Goal: Task Accomplishment & Management: Manage account settings

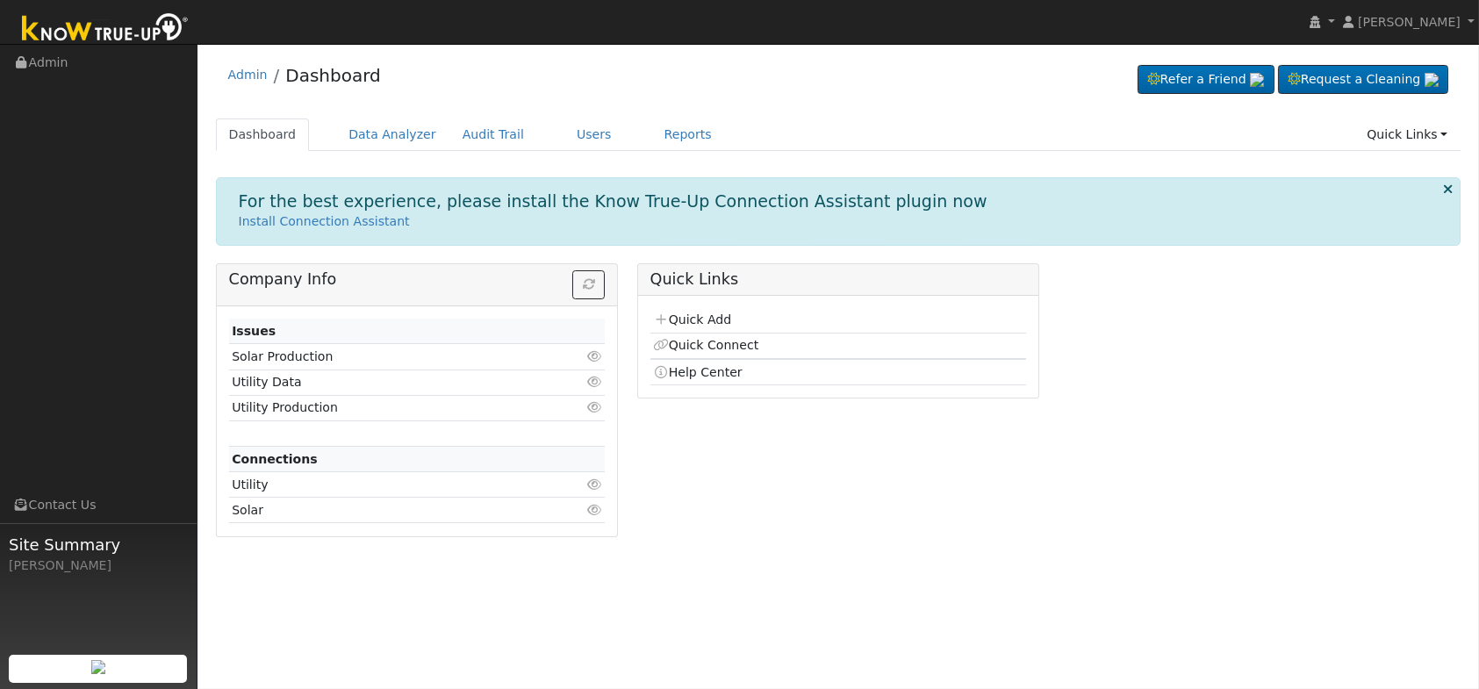
click at [535, 121] on ul "Dashboard Data Analyzer Audit Trail Users Reports Quick Links Quick Add Quick C…" at bounding box center [838, 134] width 1245 height 32
click at [570, 135] on link "Users" at bounding box center [593, 134] width 61 height 32
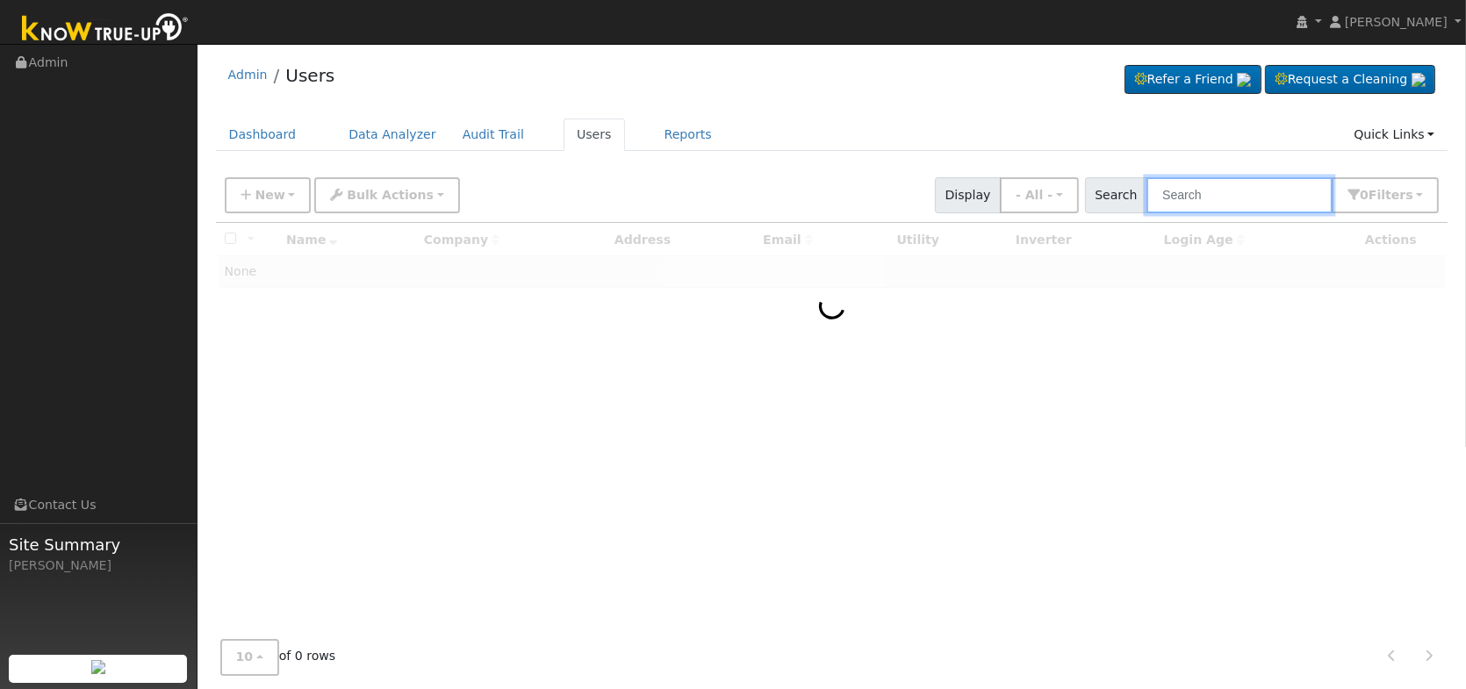
click at [1185, 190] on input "text" at bounding box center [1239, 195] width 186 height 36
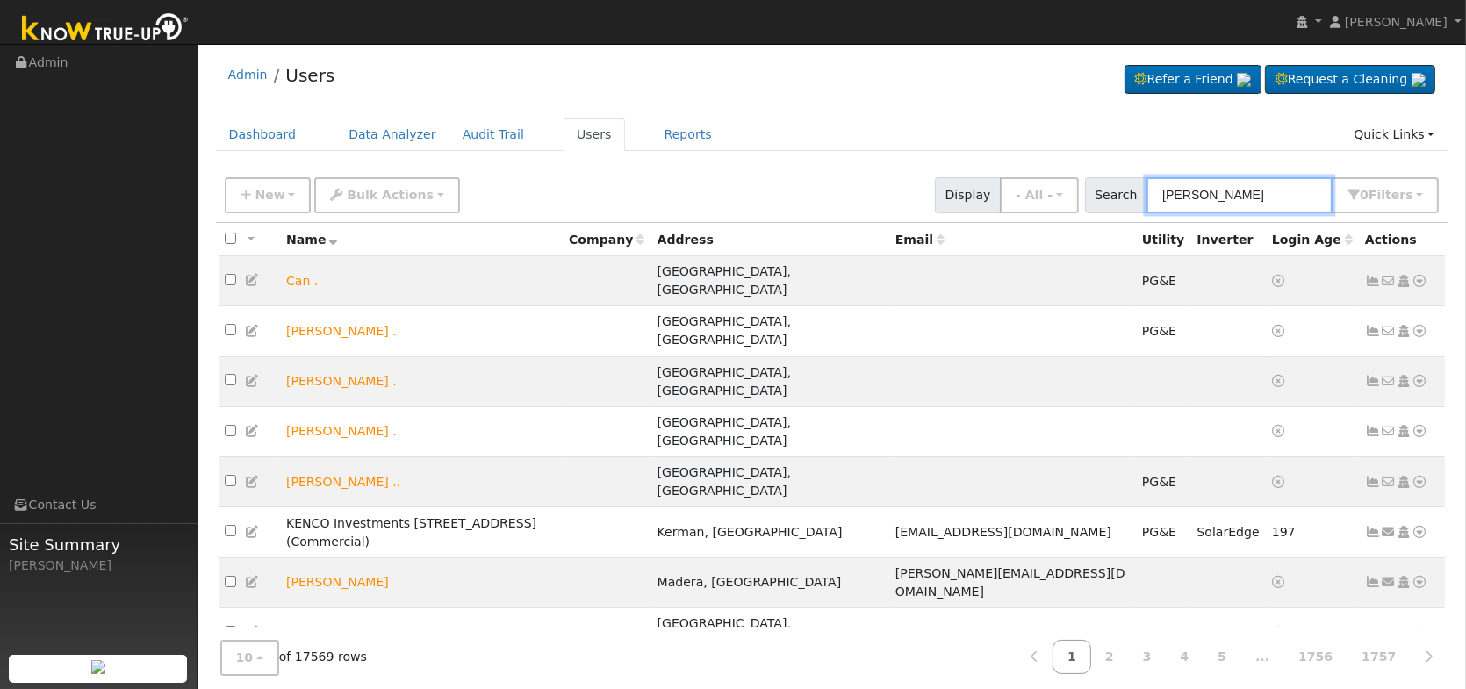
type input "[PERSON_NAME]"
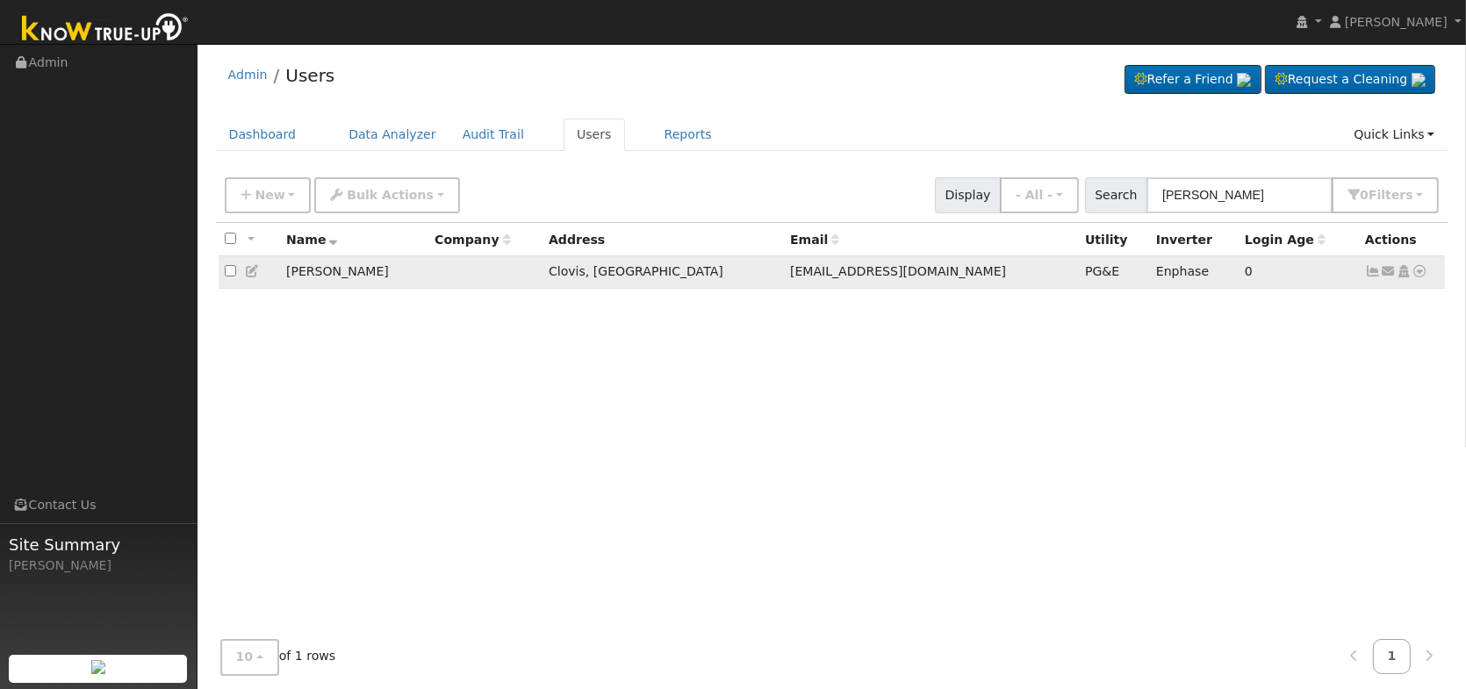
click at [1374, 276] on icon at bounding box center [1373, 271] width 16 height 12
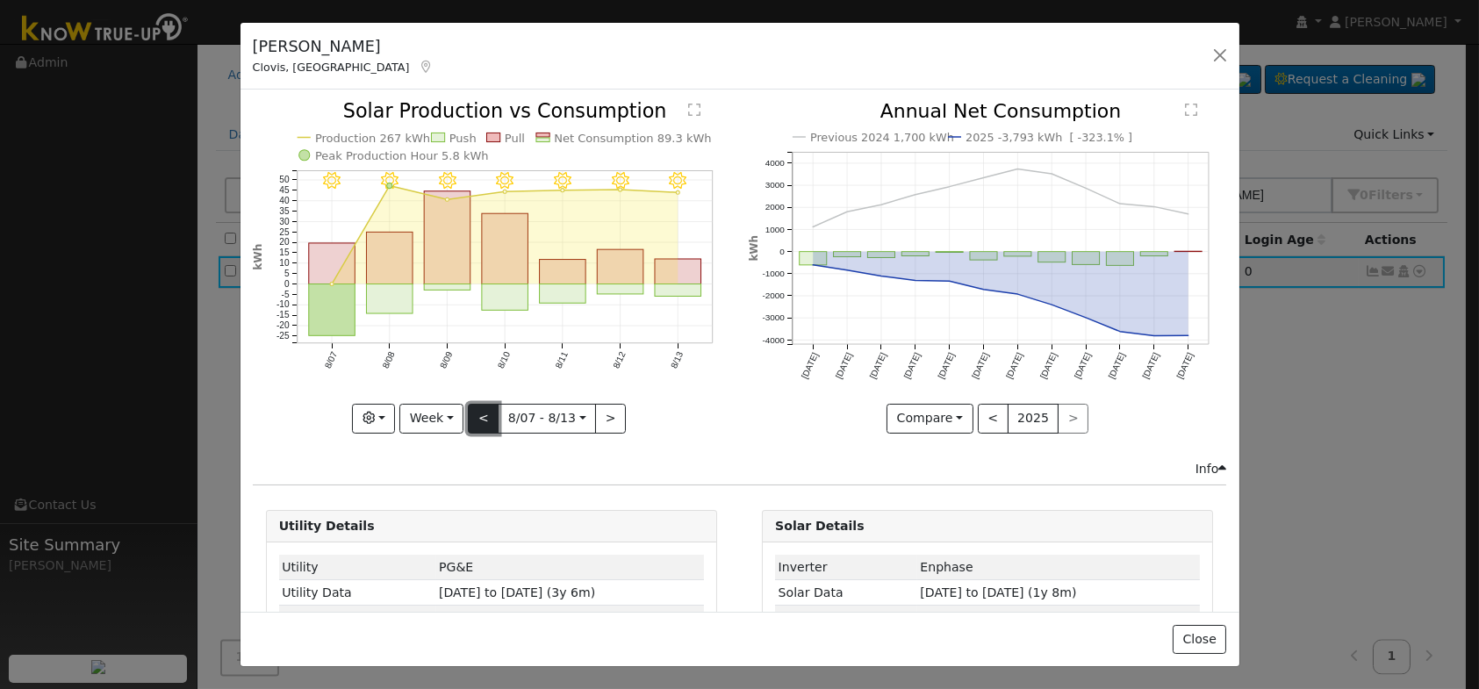
click at [478, 415] on button "<" at bounding box center [483, 419] width 31 height 30
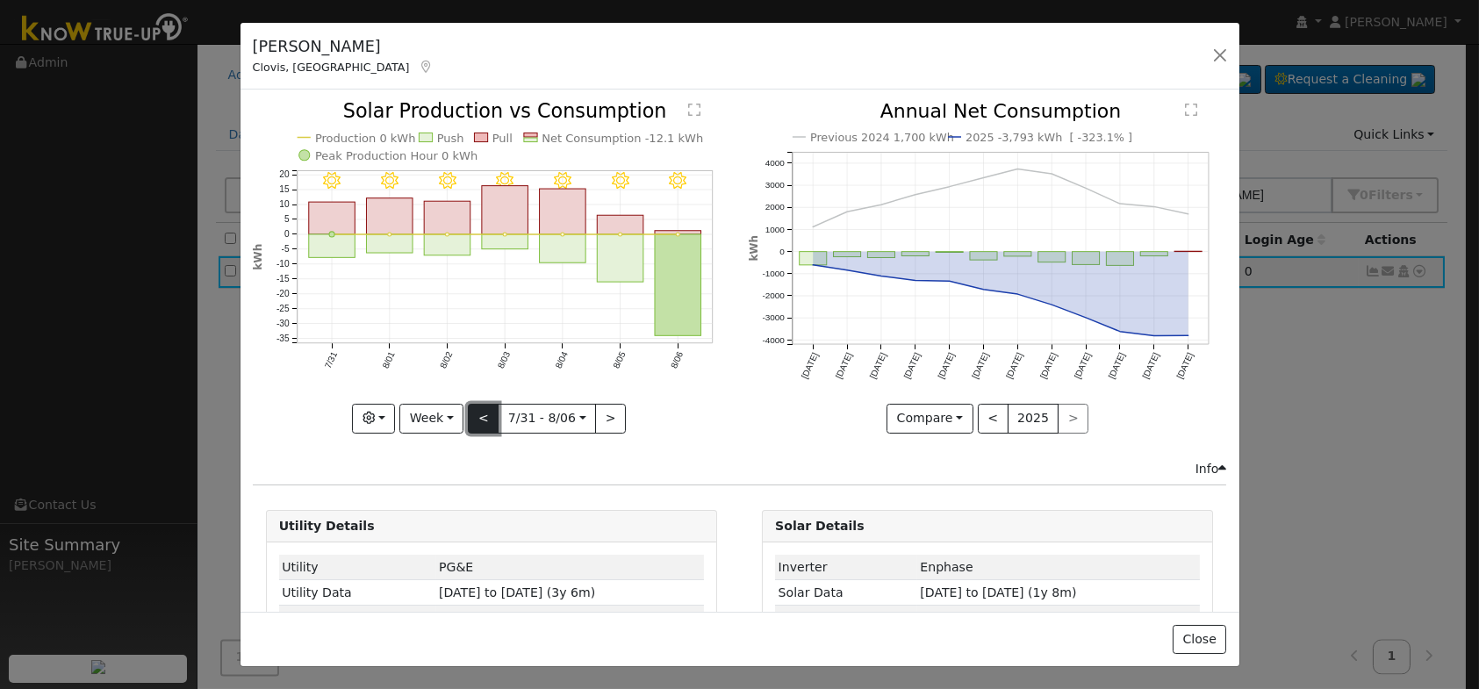
click at [478, 415] on button "<" at bounding box center [483, 419] width 31 height 30
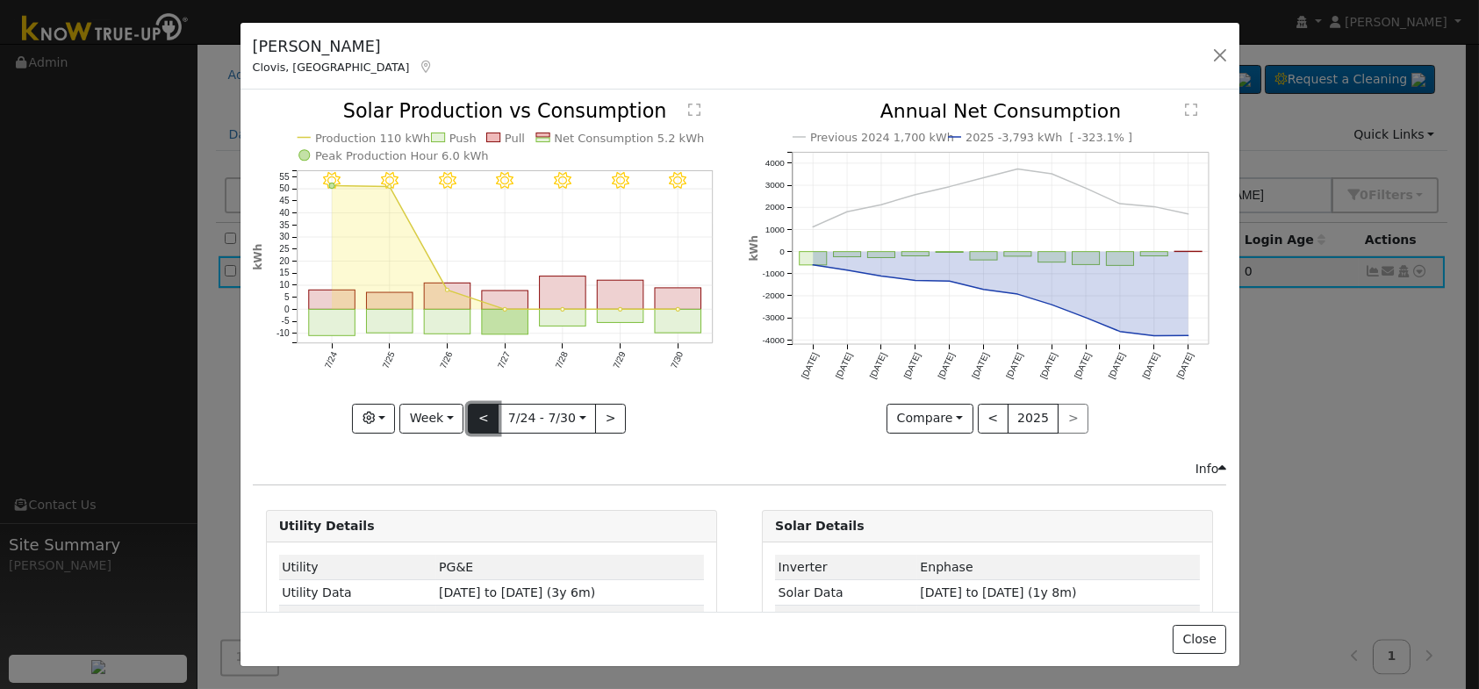
click at [478, 415] on button "<" at bounding box center [483, 419] width 31 height 30
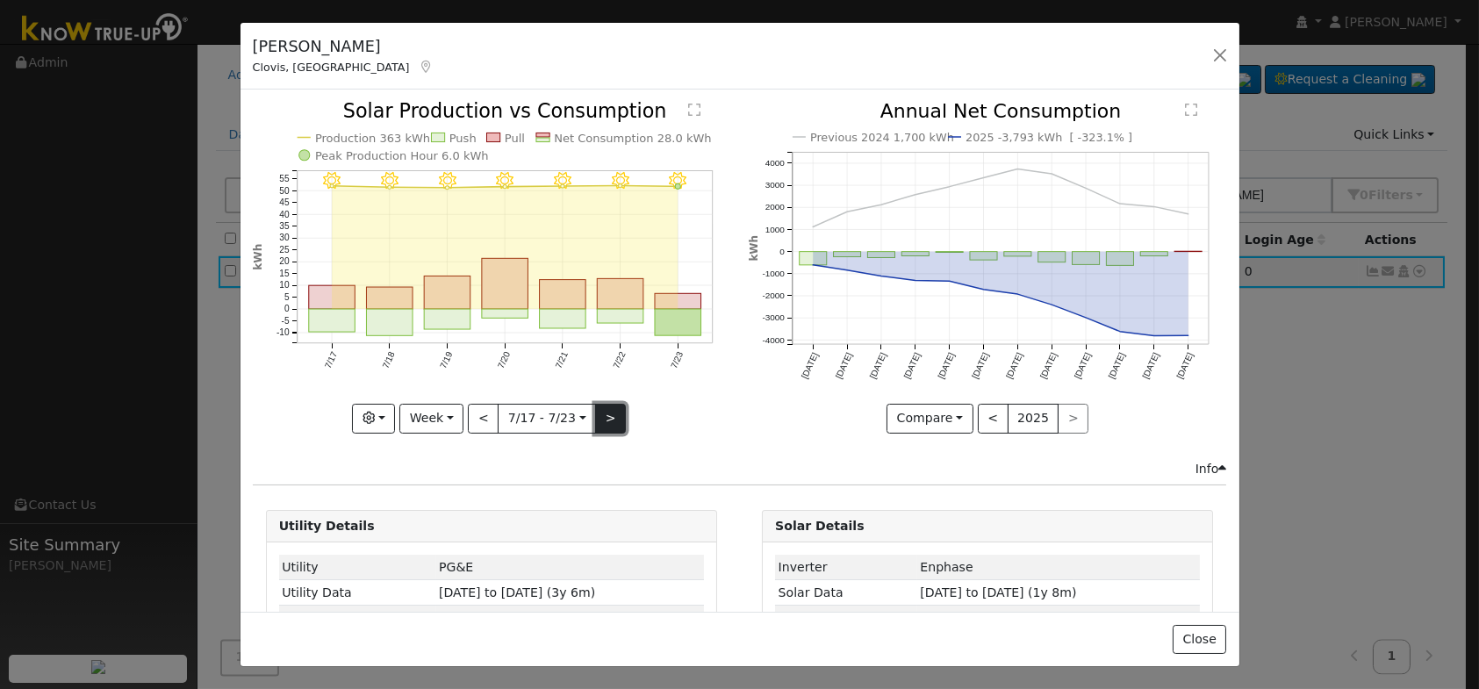
click at [607, 410] on button ">" at bounding box center [610, 419] width 31 height 30
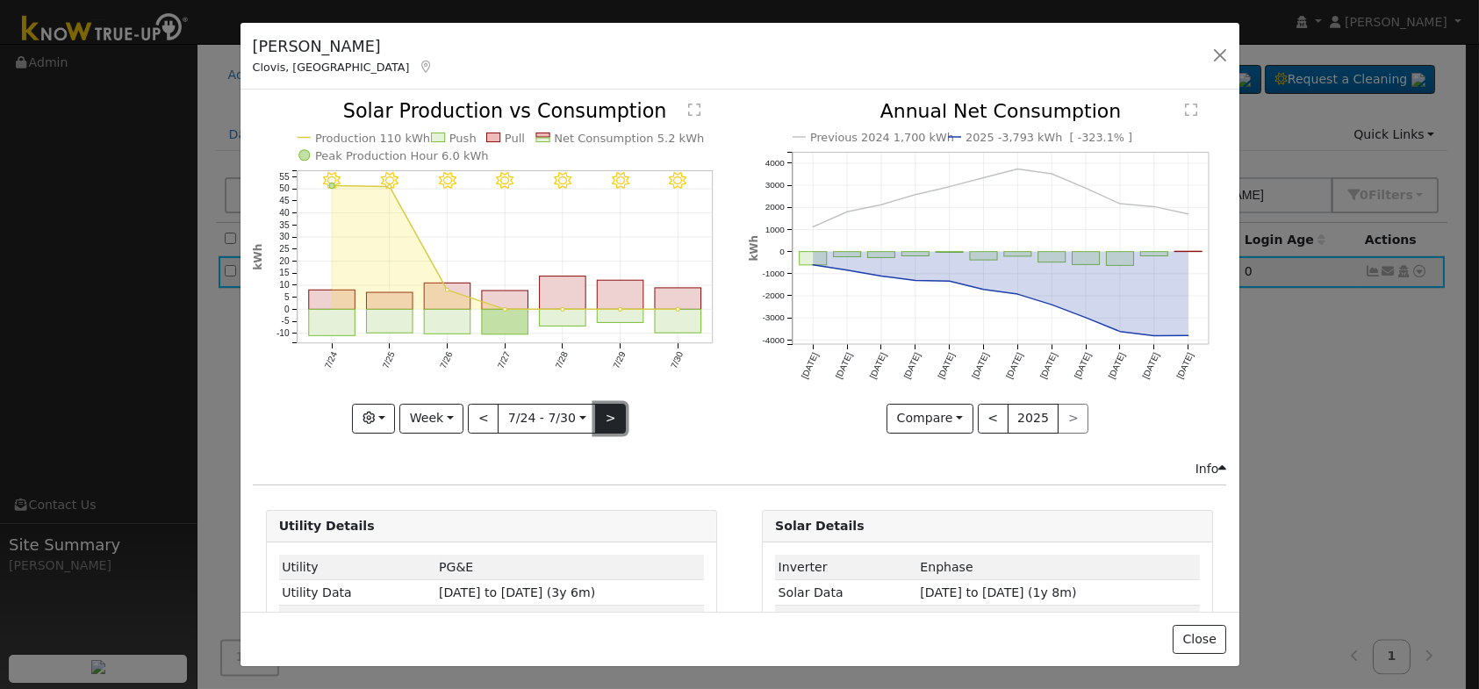
click at [605, 412] on button ">" at bounding box center [610, 419] width 31 height 30
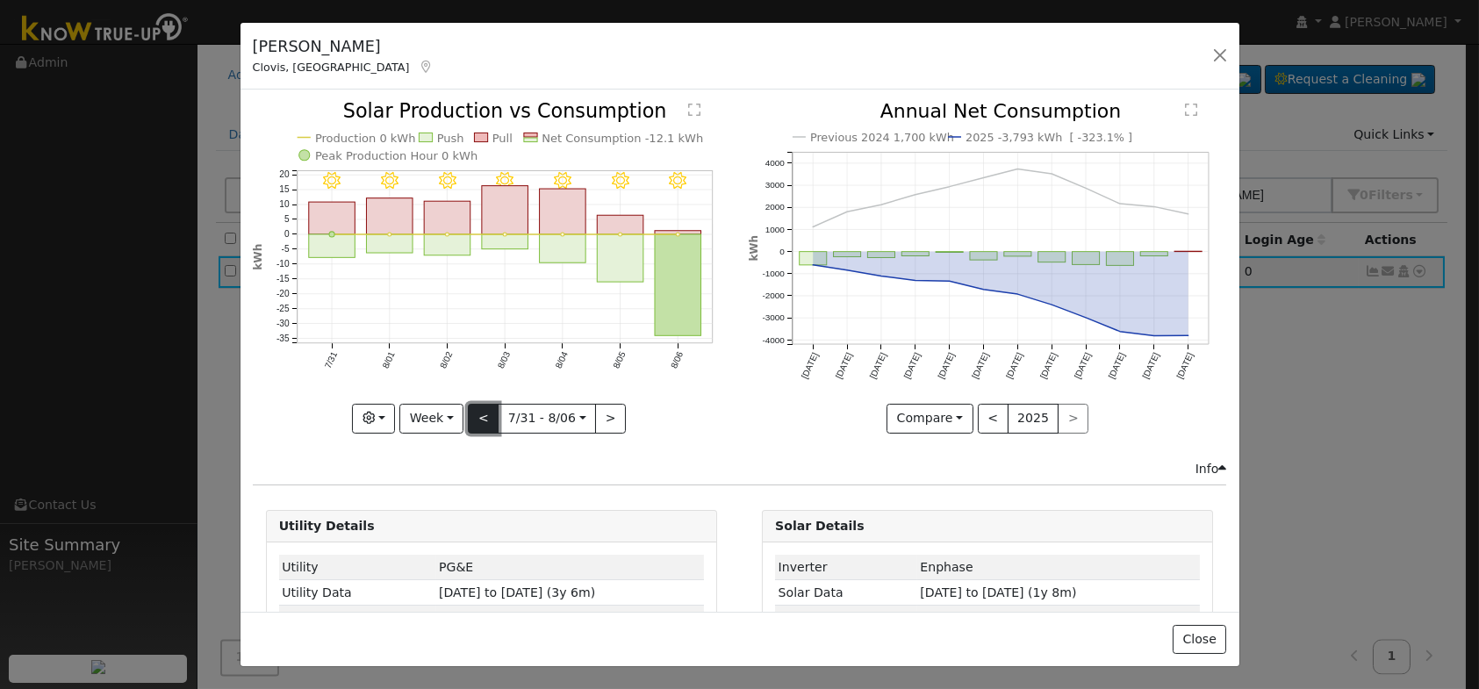
click at [477, 417] on button "<" at bounding box center [483, 419] width 31 height 30
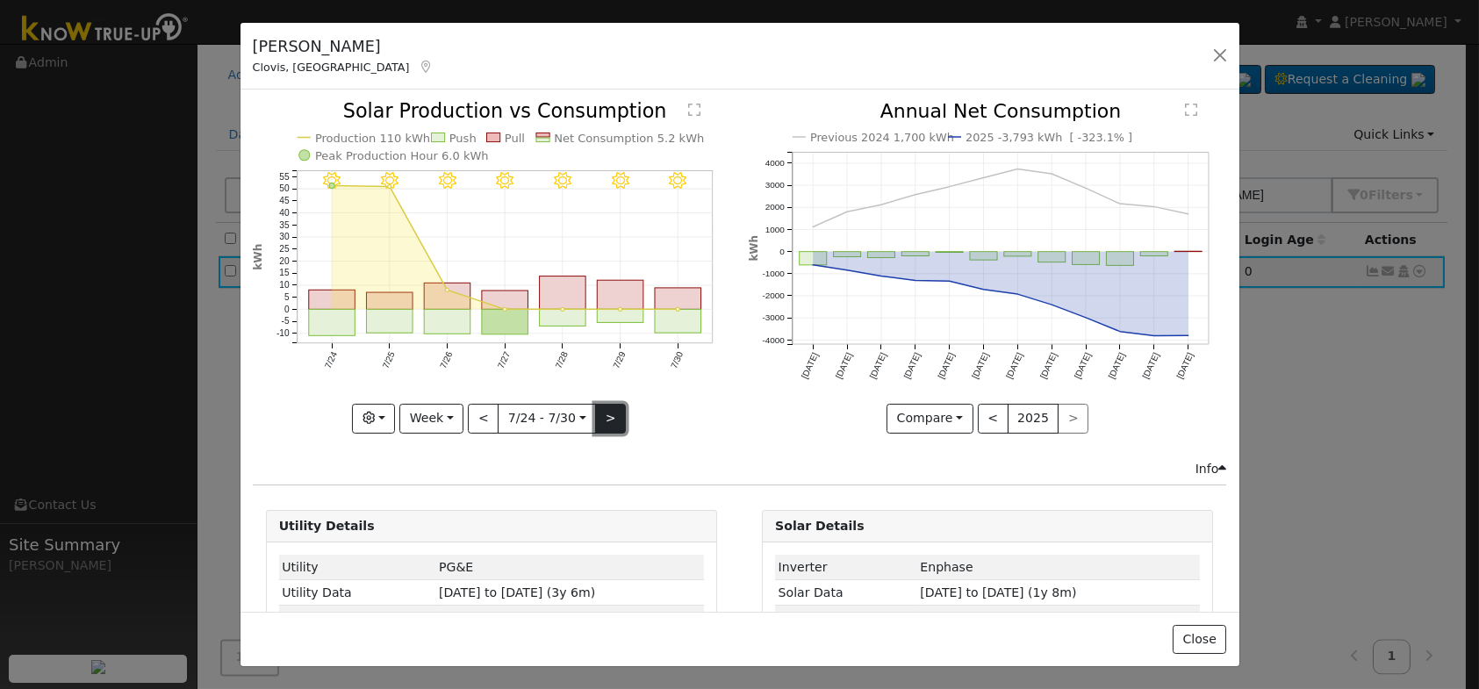
click at [603, 407] on button ">" at bounding box center [610, 419] width 31 height 30
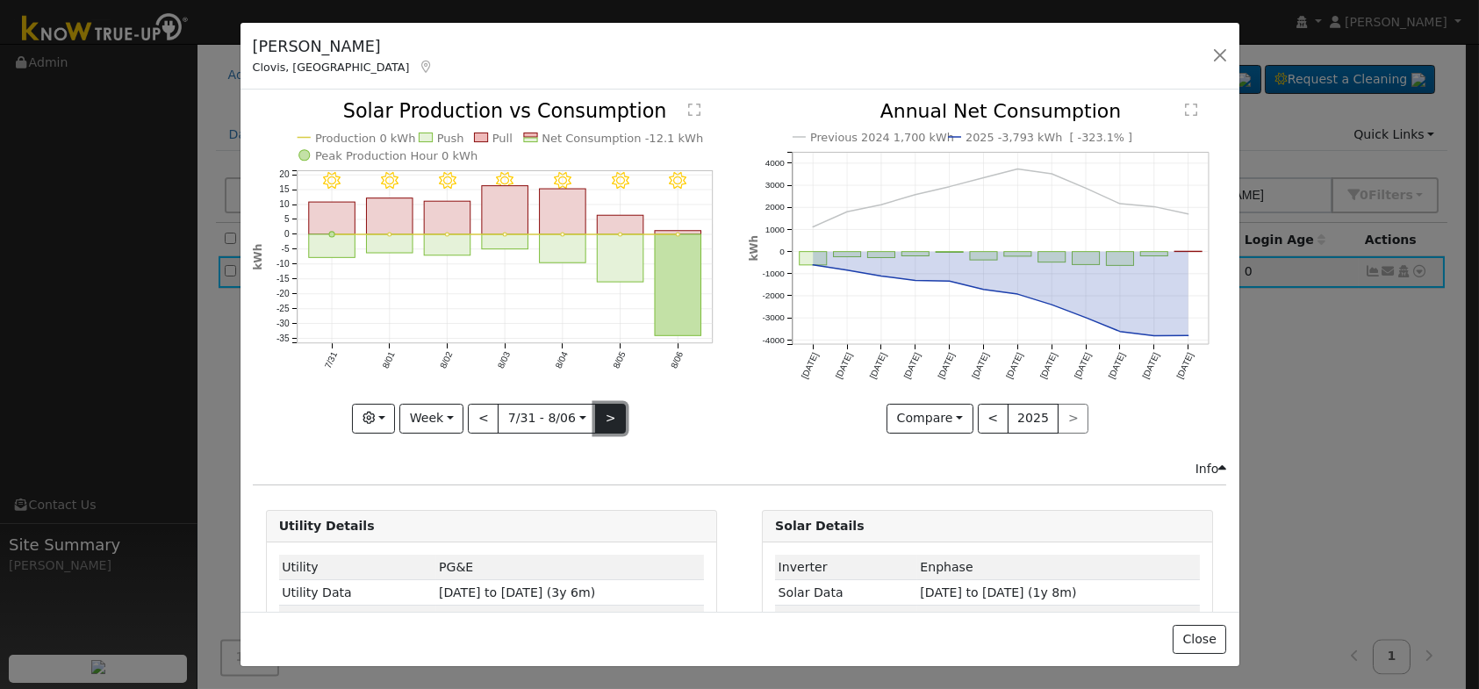
click at [597, 408] on button ">" at bounding box center [610, 419] width 31 height 30
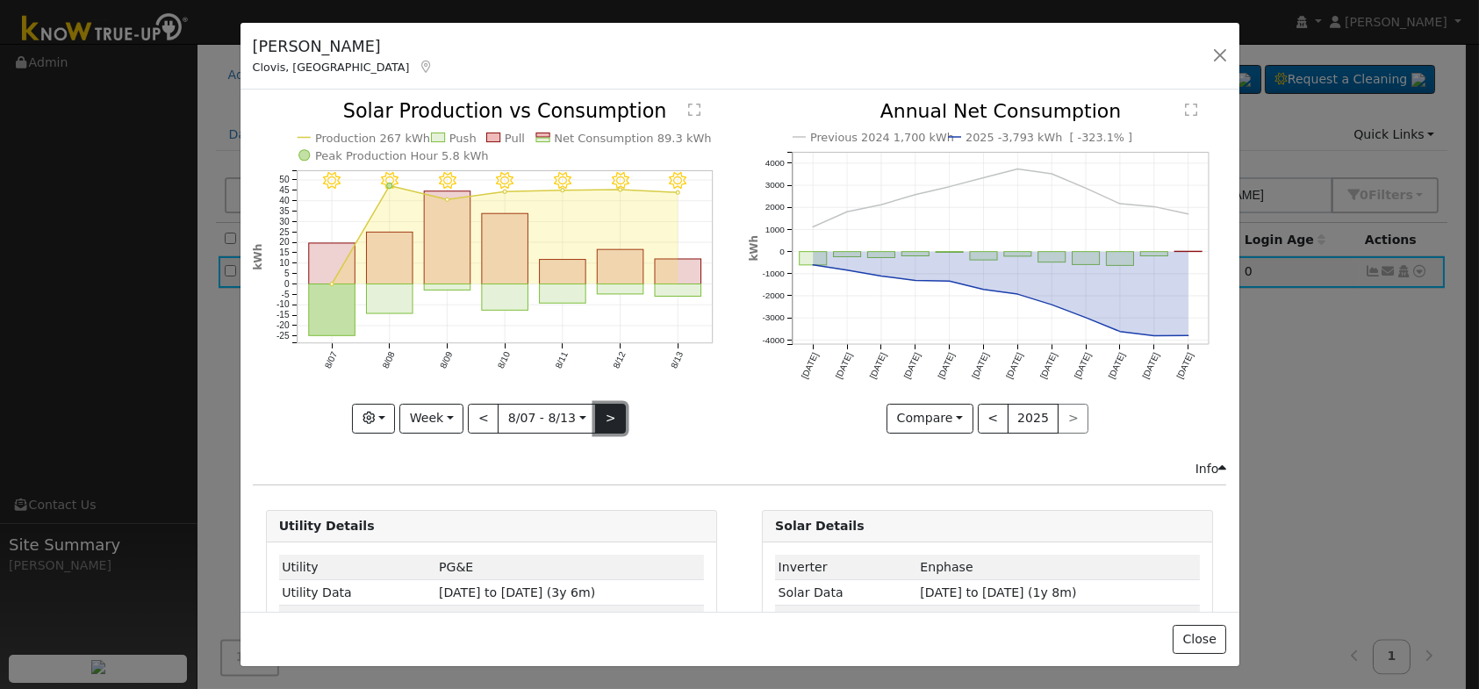
click at [597, 408] on button ">" at bounding box center [610, 419] width 31 height 30
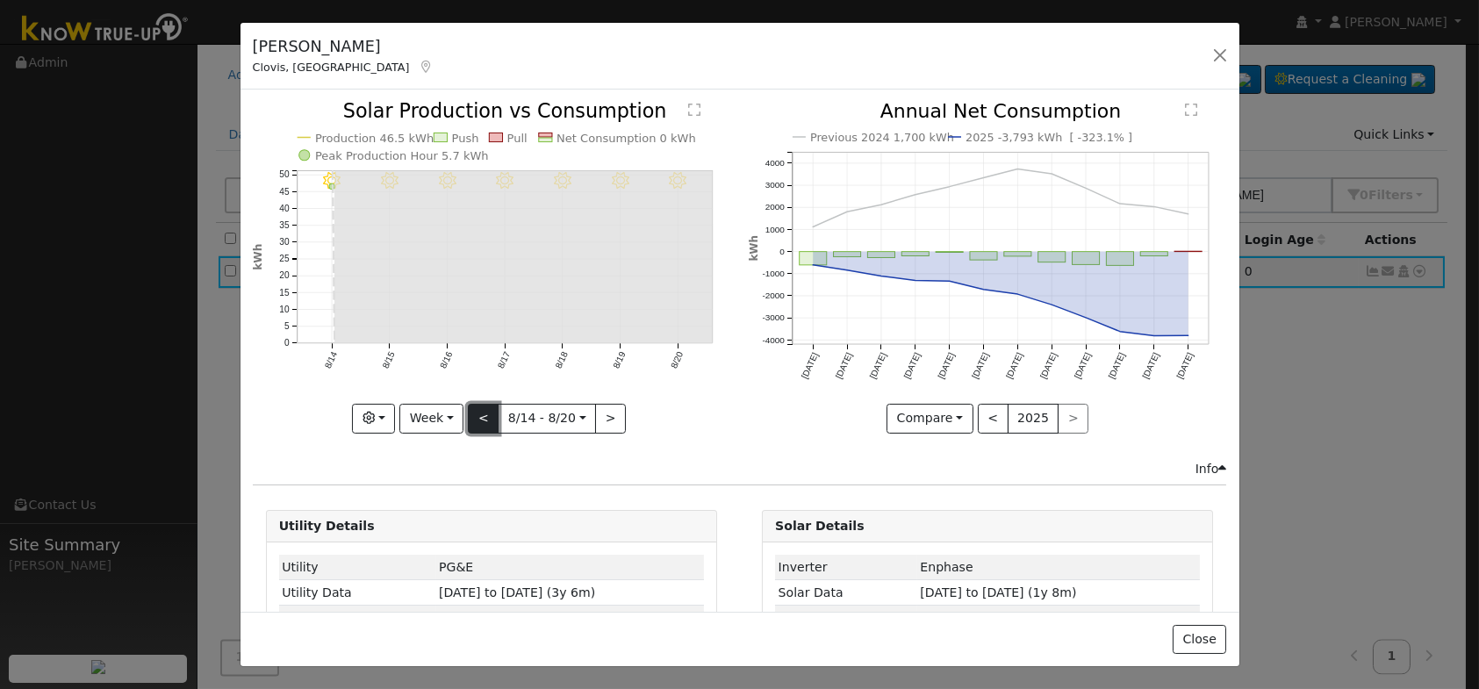
click at [490, 412] on button "<" at bounding box center [483, 419] width 31 height 30
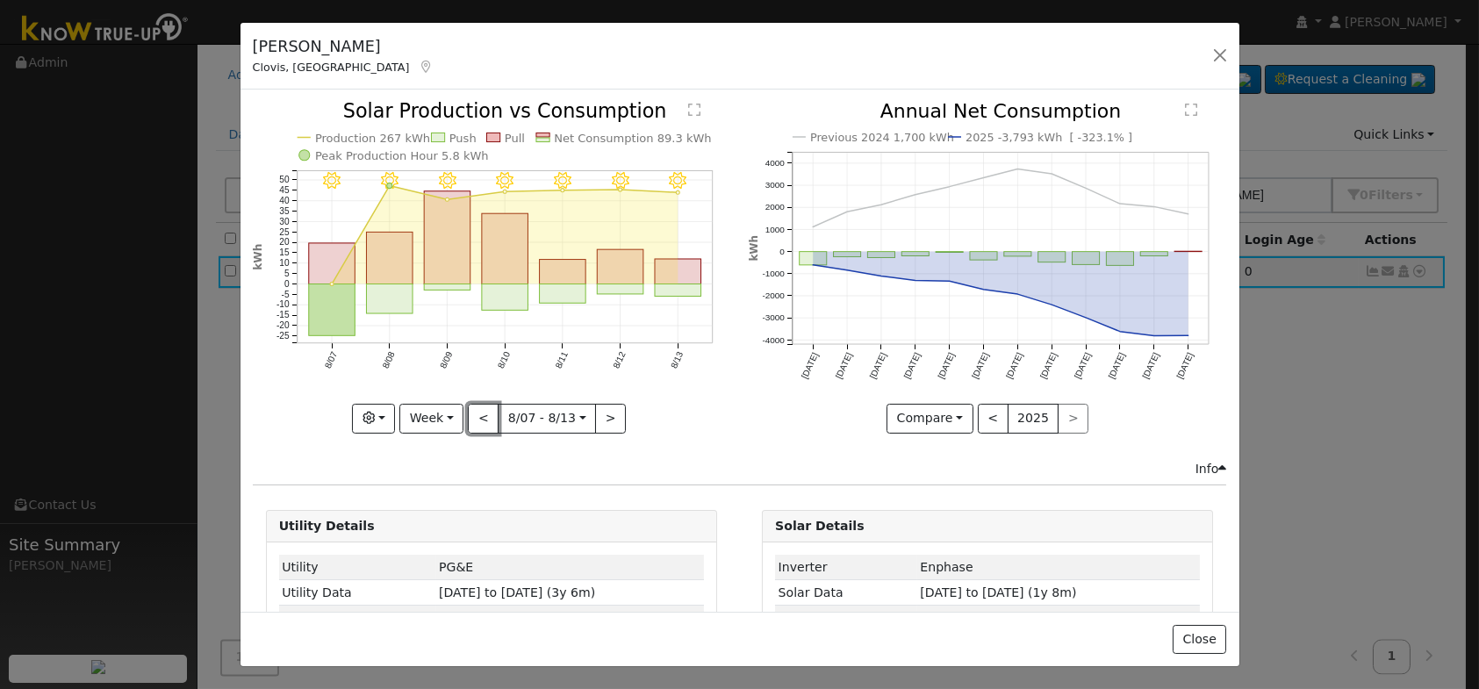
click at [489, 413] on button "<" at bounding box center [483, 419] width 31 height 30
type input "[DATE]"
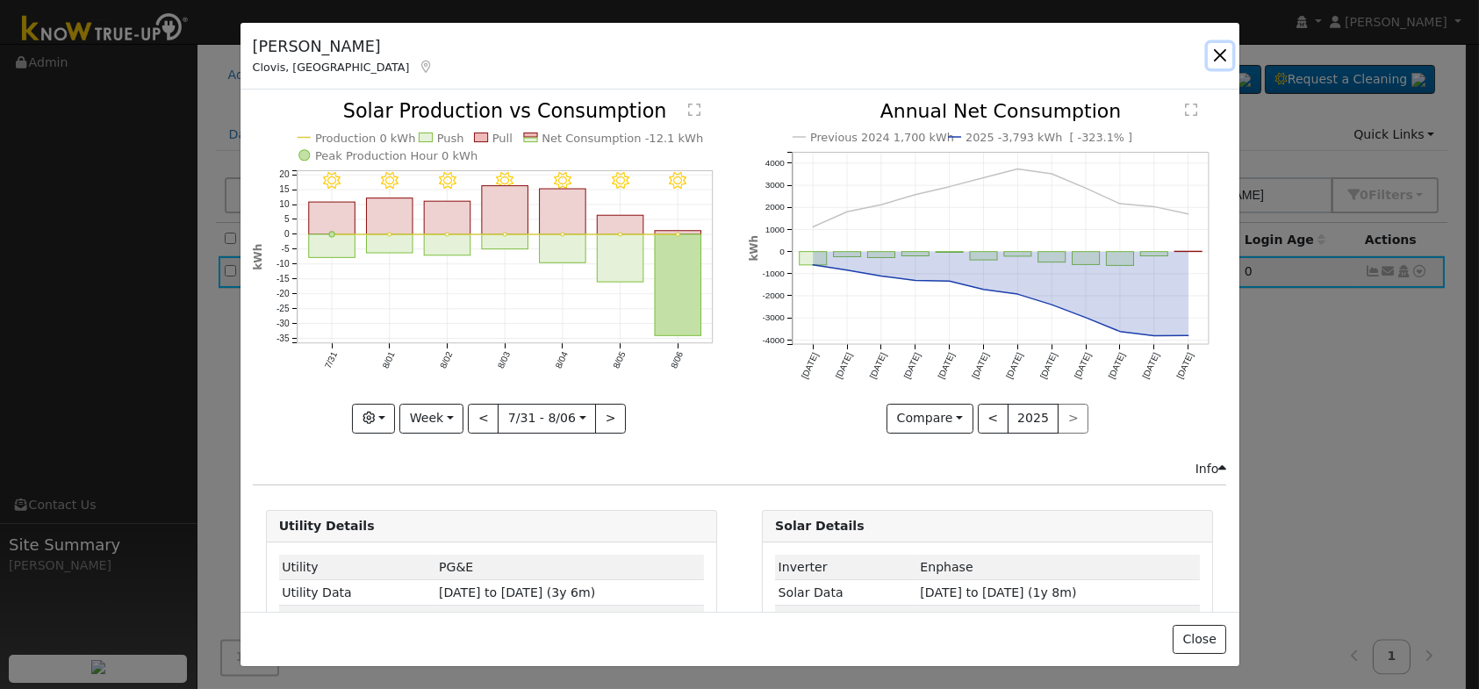
click at [1217, 50] on button "button" at bounding box center [1220, 55] width 25 height 25
